Goal: Obtain resource: Obtain resource

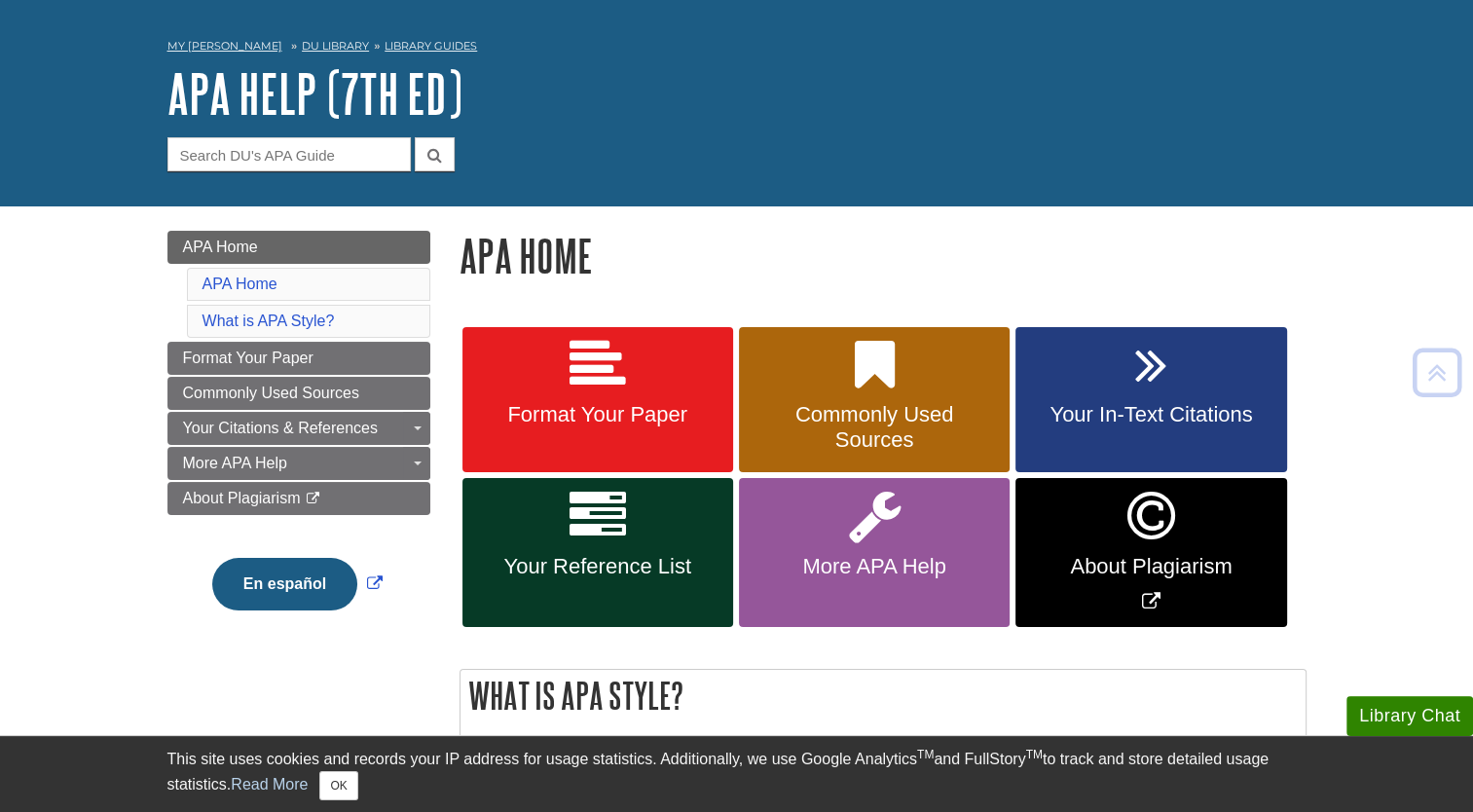
scroll to position [55, 0]
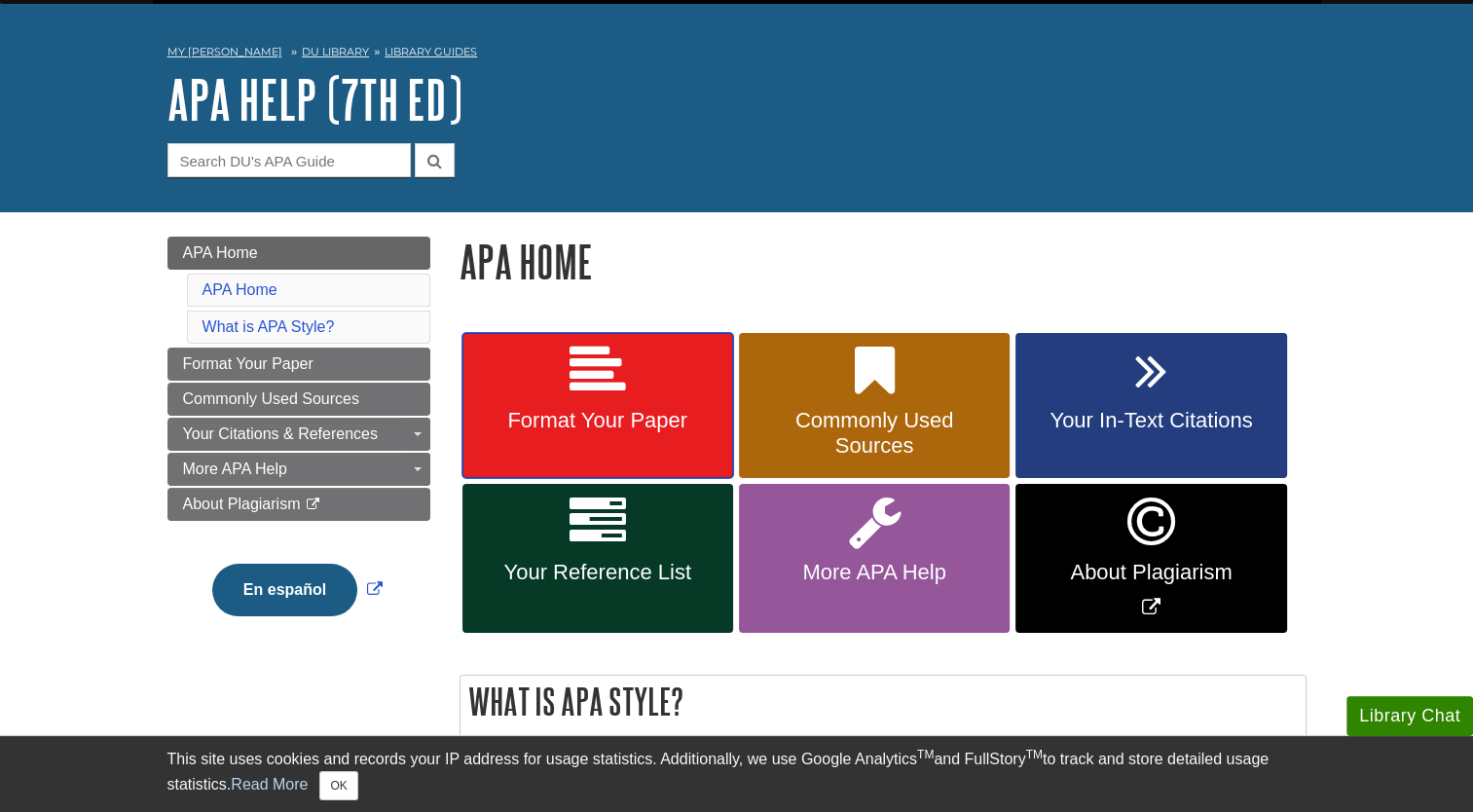
click at [557, 406] on link "Format Your Paper" at bounding box center [598, 406] width 271 height 146
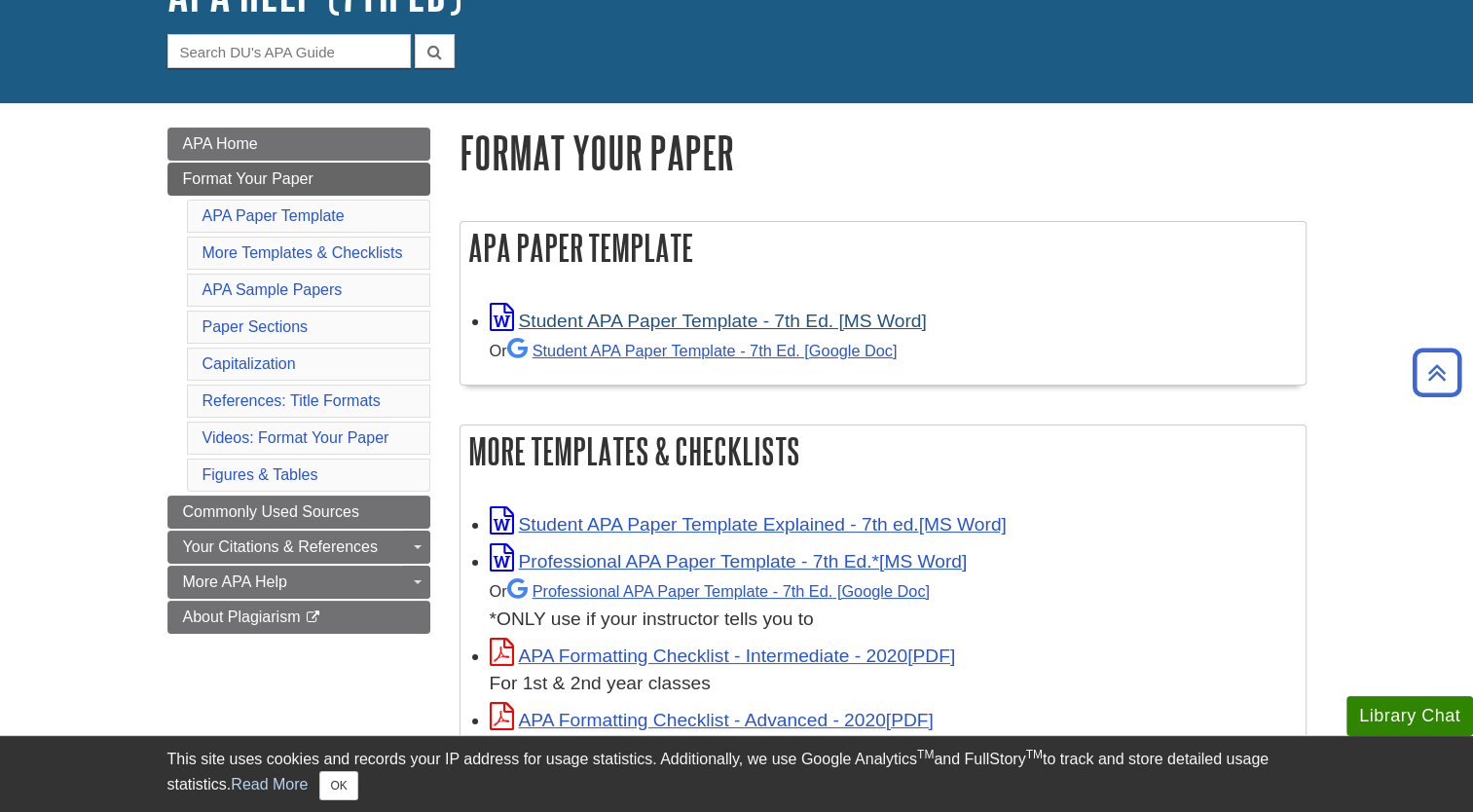
scroll to position [160, 0]
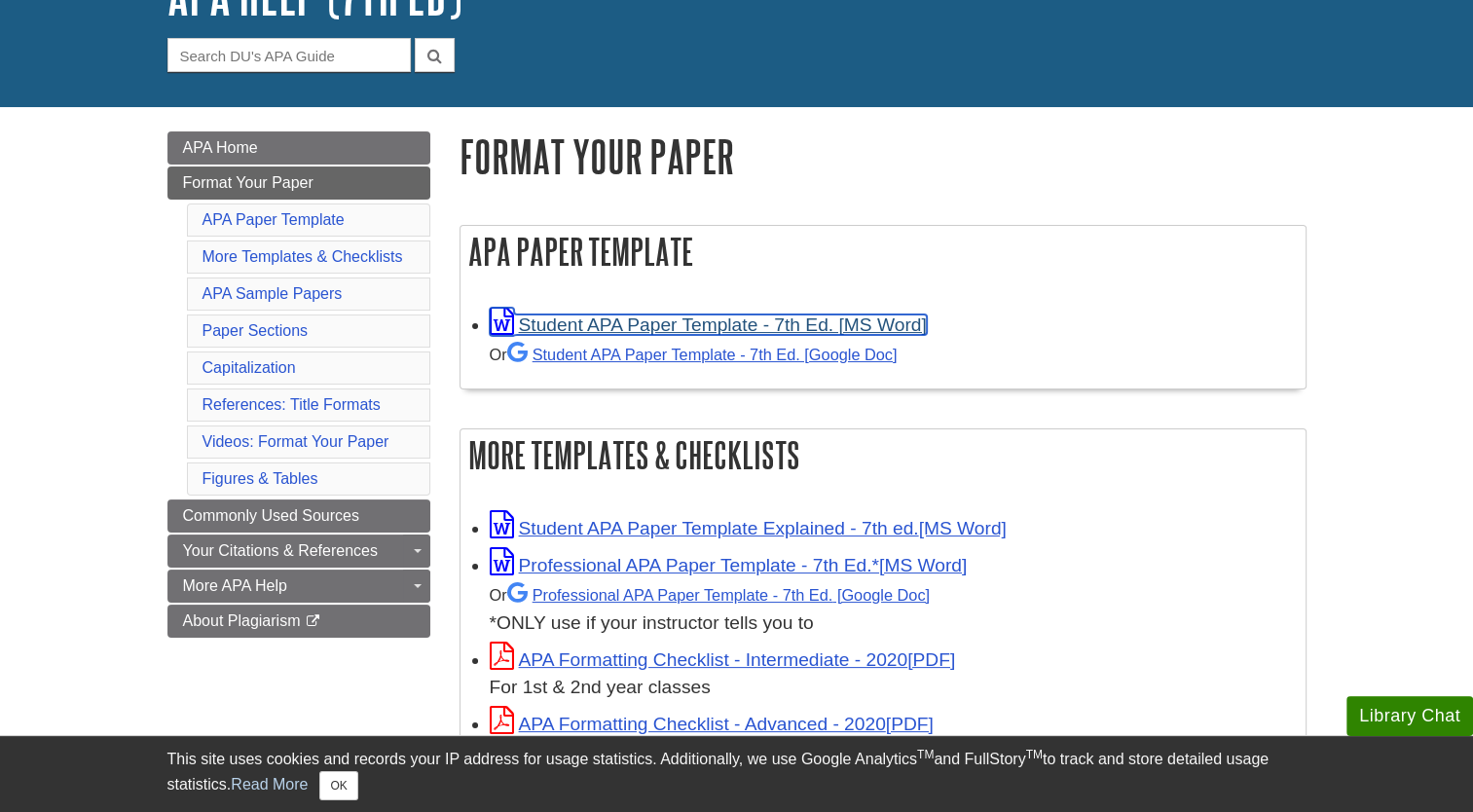
click at [647, 327] on link "Student APA Paper Template - 7th Ed. [MS Word]" at bounding box center [709, 325] width 438 height 20
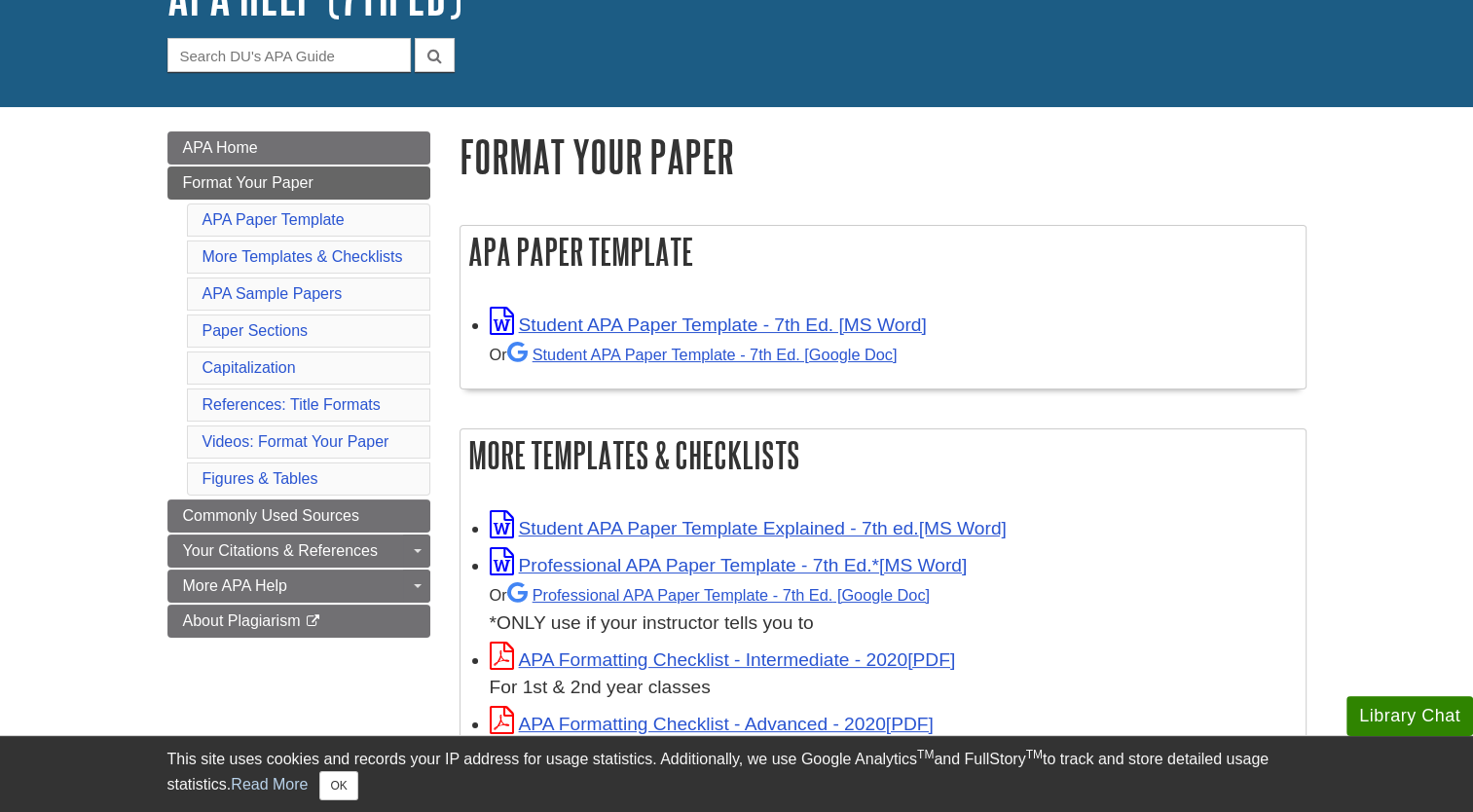
click at [682, 361] on link "Student APA Paper Template - 7th Ed. [Google Doc]" at bounding box center [703, 355] width 391 height 18
